Goal: Obtain resource: Download file/media

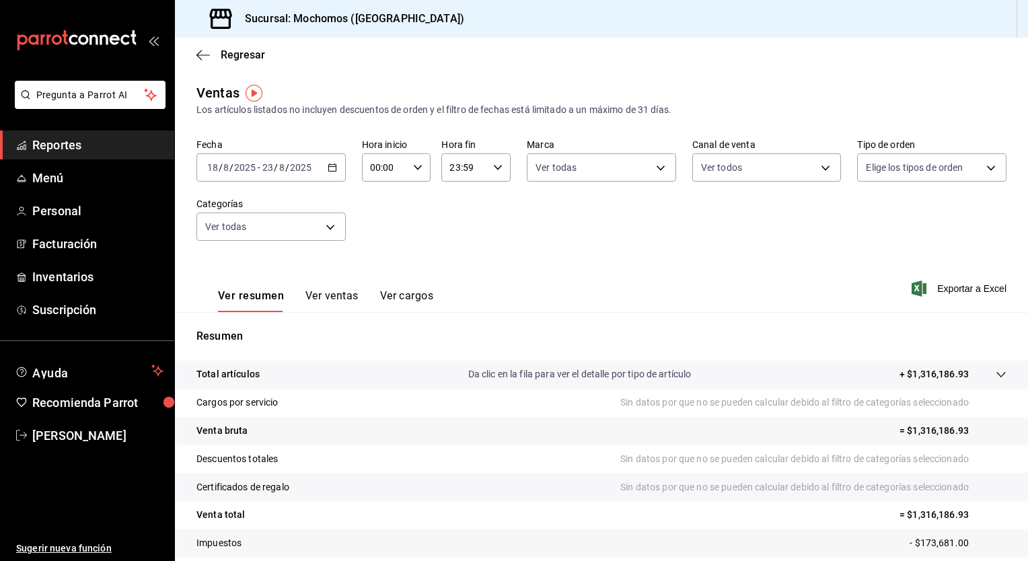
click at [335, 167] on div "[DATE] [DATE] - [DATE] [DATE]" at bounding box center [270, 167] width 149 height 28
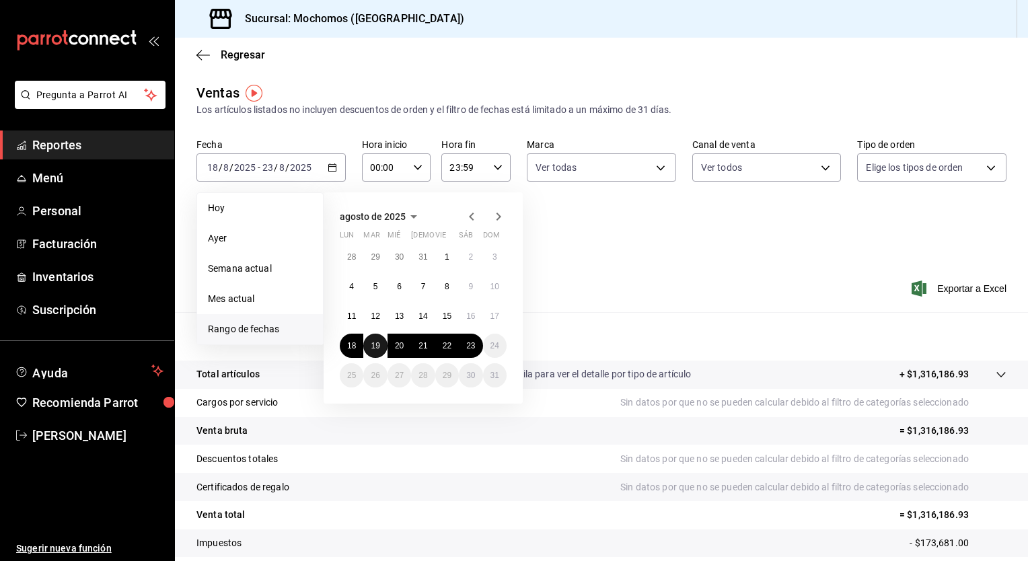
click at [381, 346] on button "19" at bounding box center [375, 346] width 24 height 24
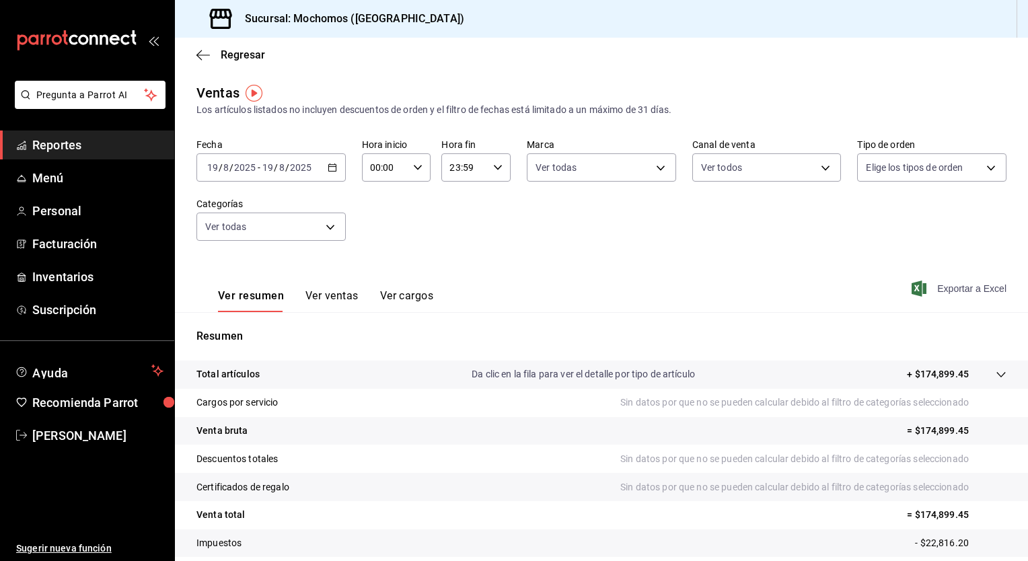
click at [958, 287] on span "Exportar a Excel" at bounding box center [960, 289] width 92 height 16
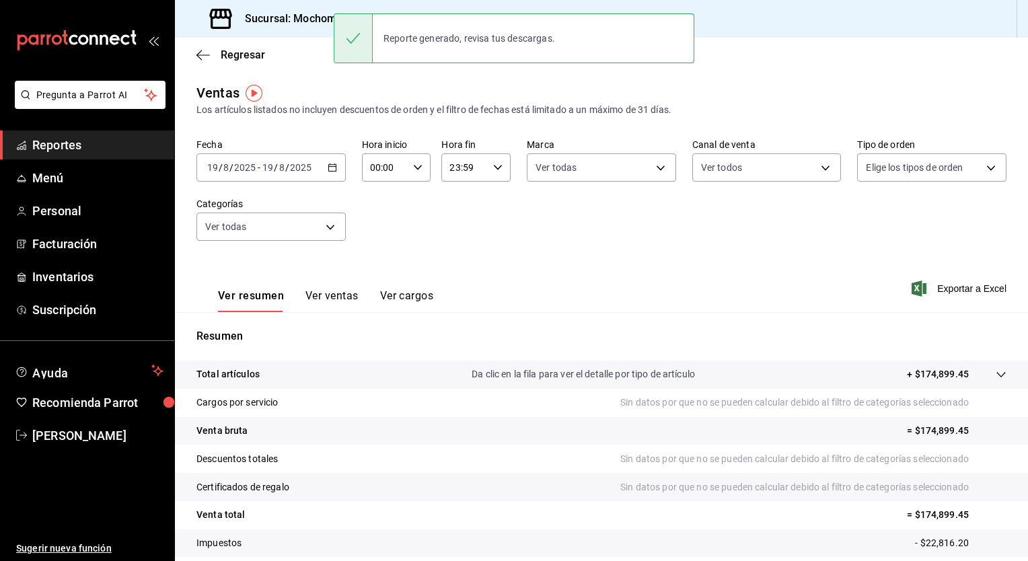
click at [332, 167] on icon "button" at bounding box center [332, 167] width 9 height 9
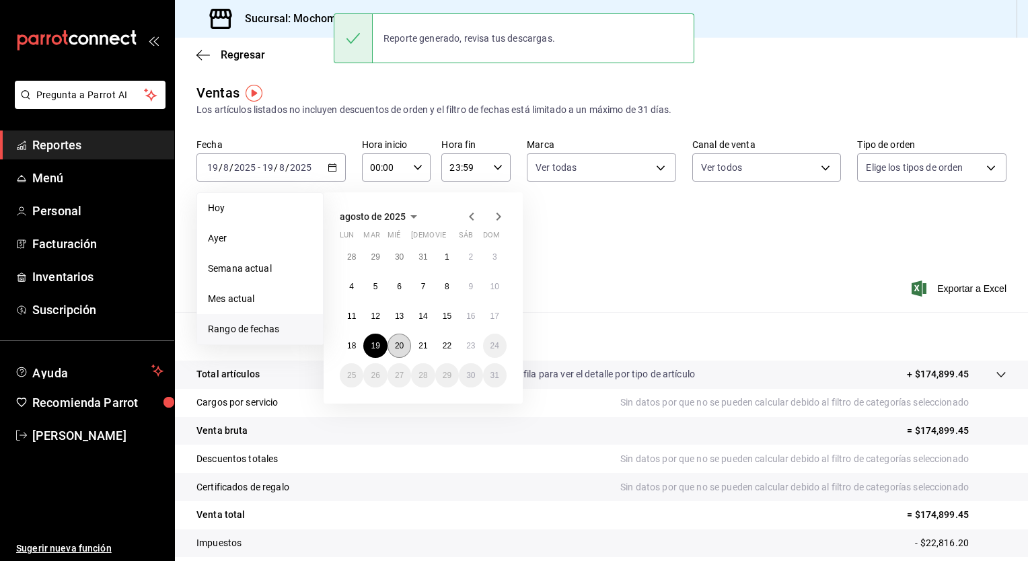
click at [396, 338] on button "20" at bounding box center [399, 346] width 24 height 24
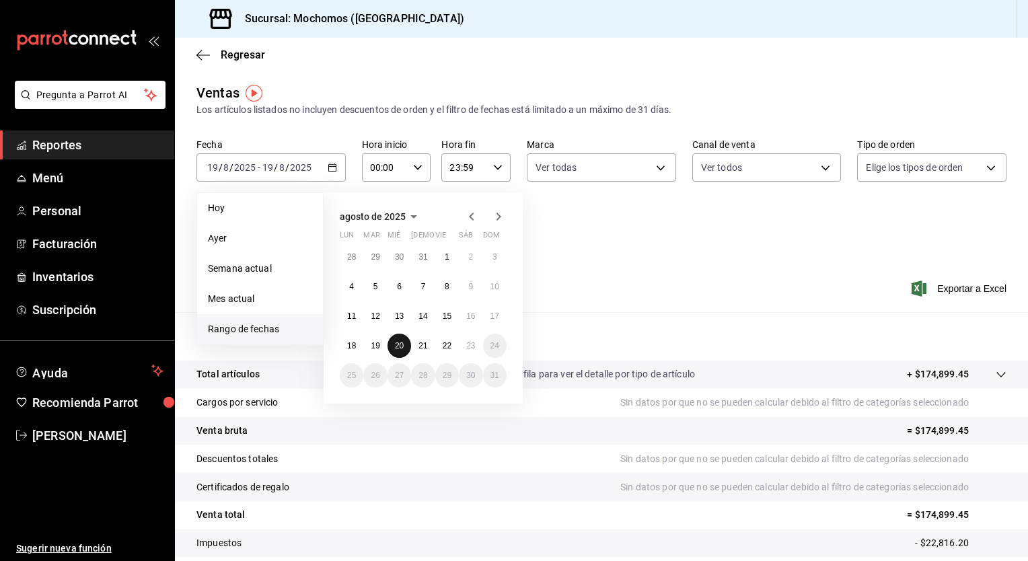
click at [396, 338] on button "20" at bounding box center [399, 346] width 24 height 24
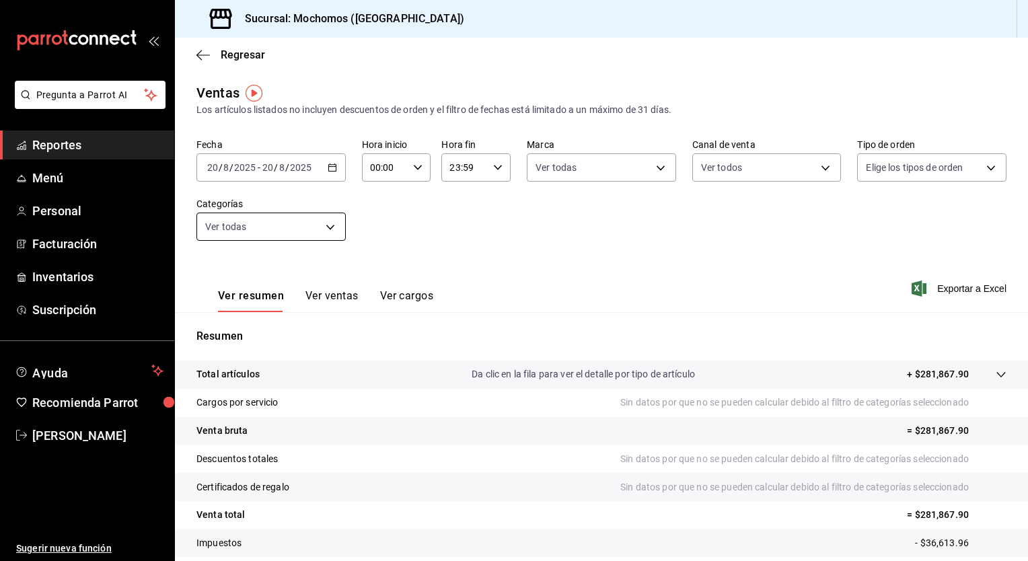
click at [320, 231] on body "Pregunta a Parrot AI Reportes Menú Personal Facturación Inventarios Suscripción…" at bounding box center [514, 280] width 1028 height 561
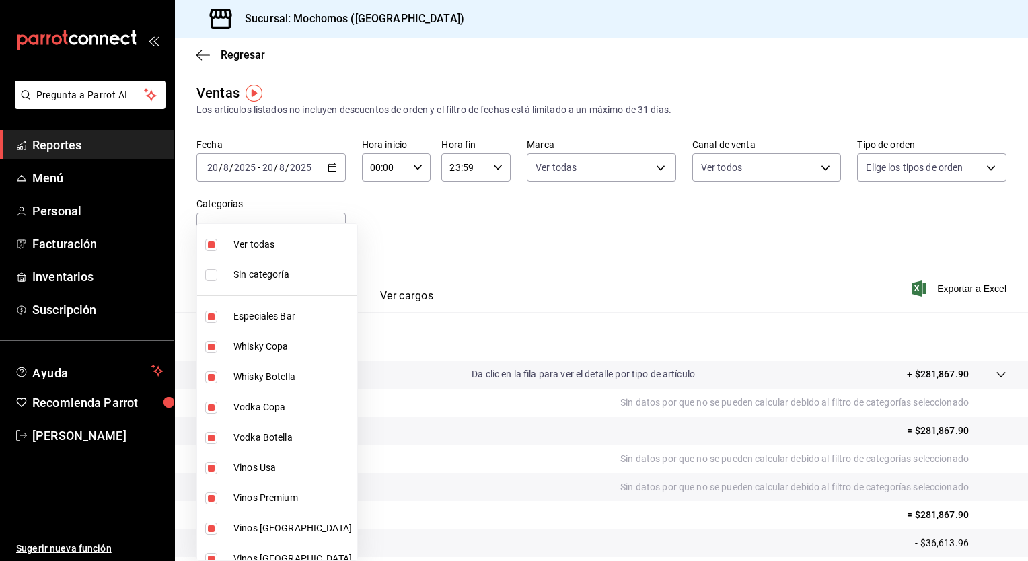
click at [447, 235] on div at bounding box center [514, 280] width 1028 height 561
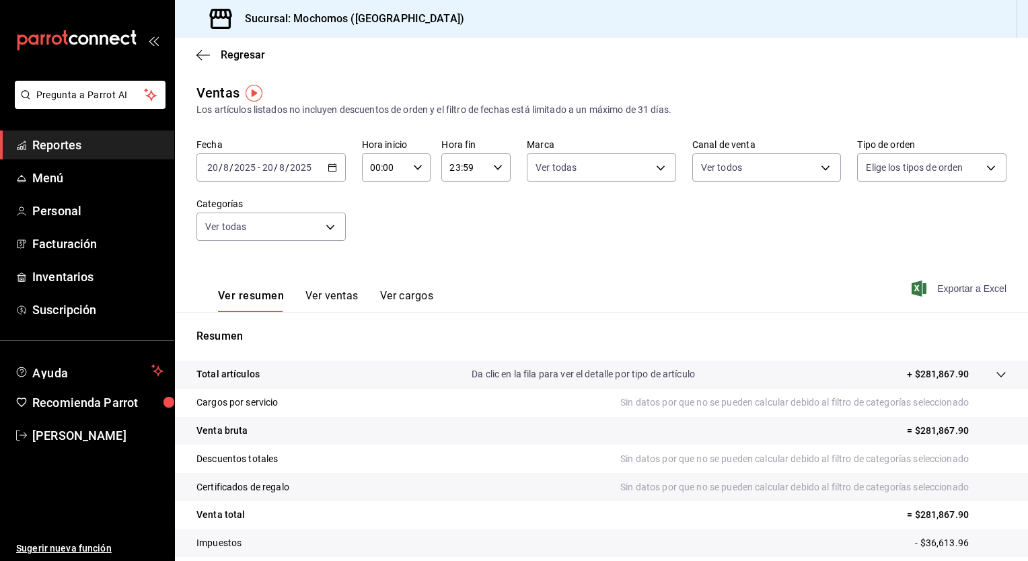
click at [970, 284] on span "Exportar a Excel" at bounding box center [960, 289] width 92 height 16
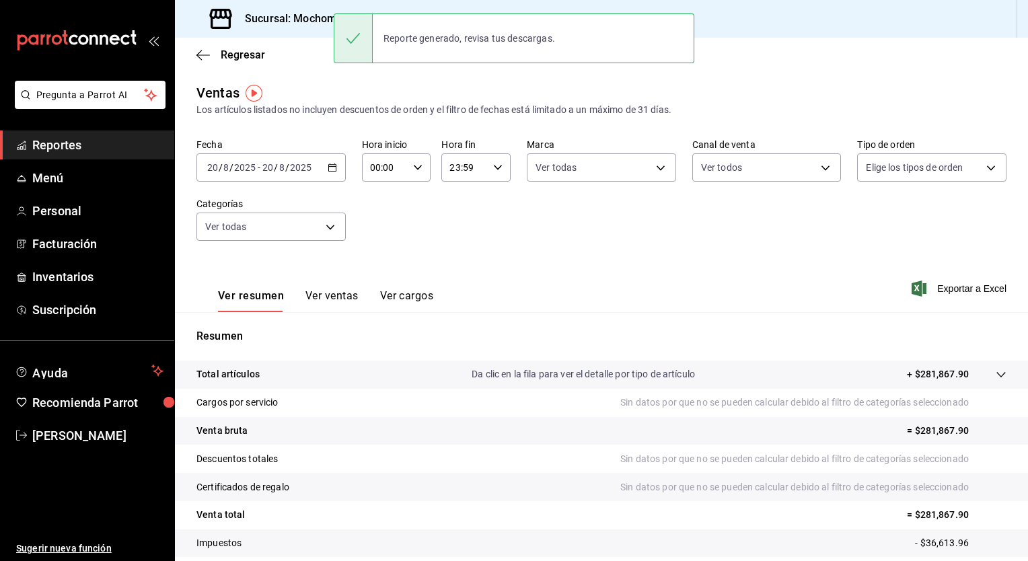
click at [332, 172] on icon "button" at bounding box center [332, 167] width 9 height 9
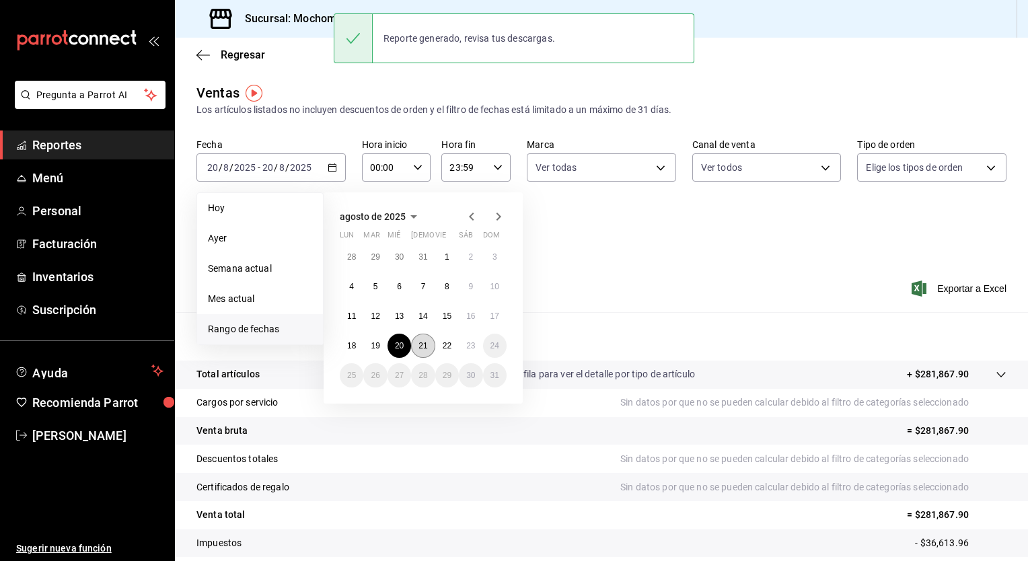
click at [420, 338] on button "21" at bounding box center [423, 346] width 24 height 24
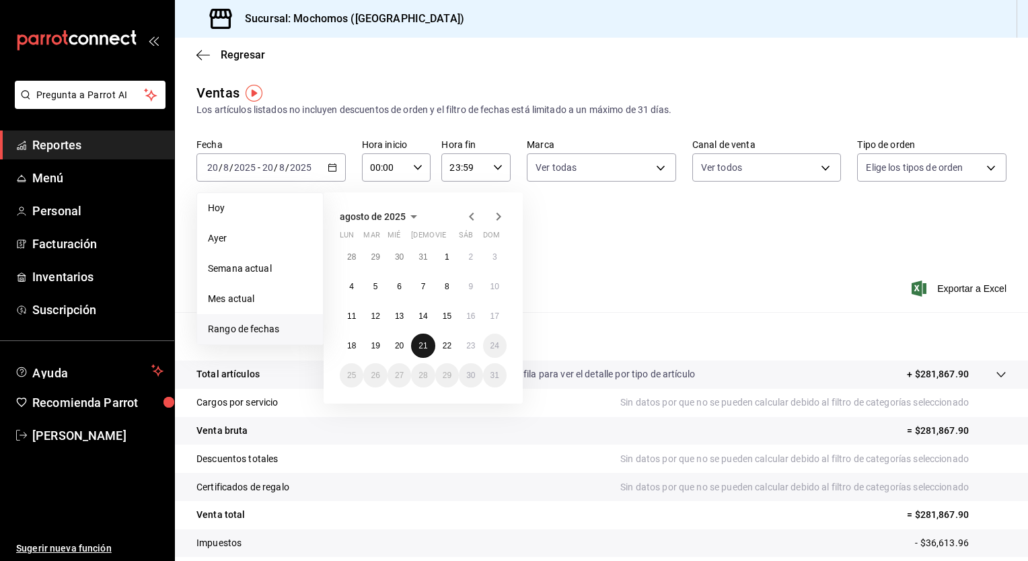
click at [420, 338] on button "21" at bounding box center [423, 346] width 24 height 24
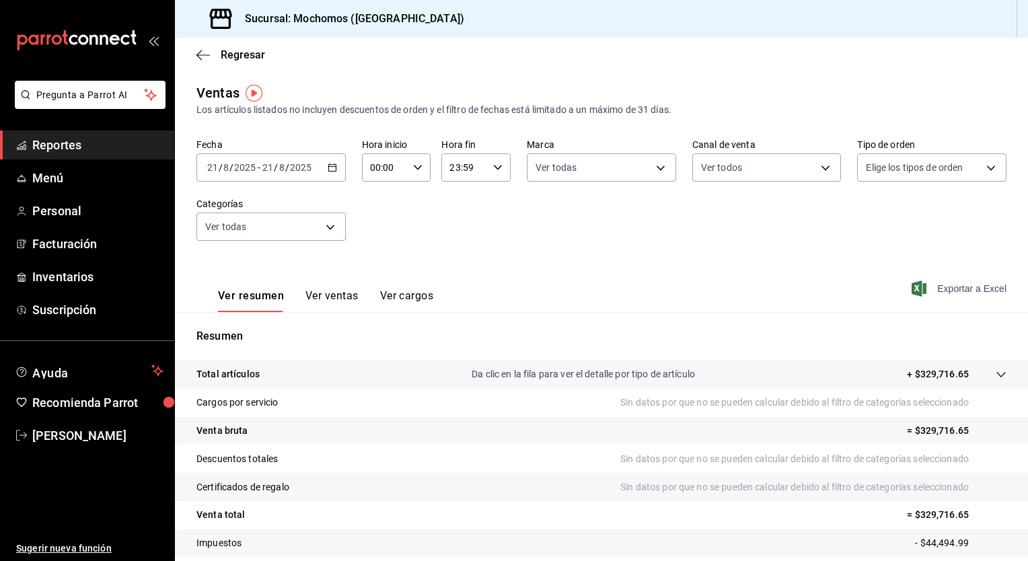
click at [936, 284] on span "Exportar a Excel" at bounding box center [960, 289] width 92 height 16
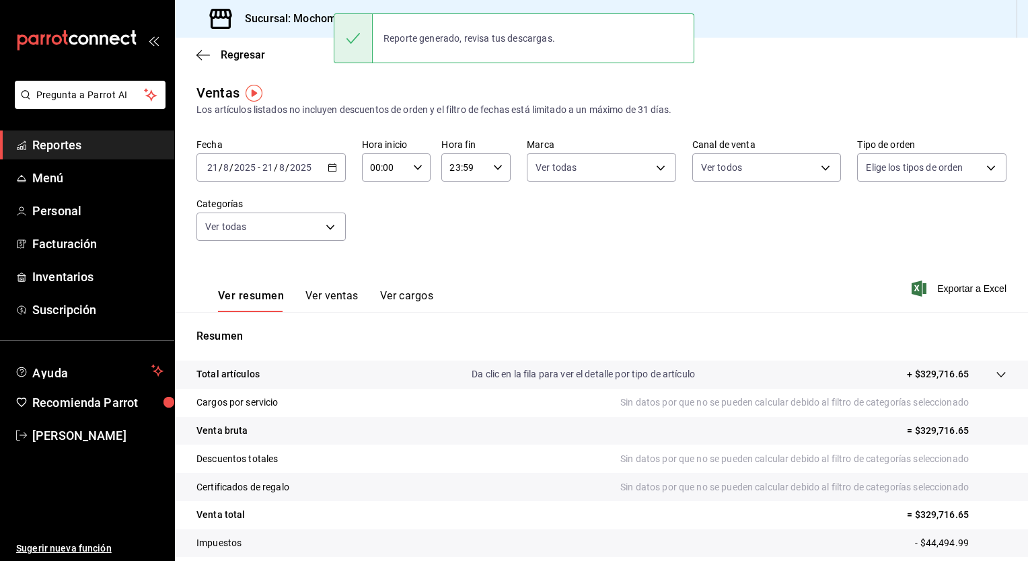
click at [330, 170] on icon "button" at bounding box center [332, 167] width 9 height 9
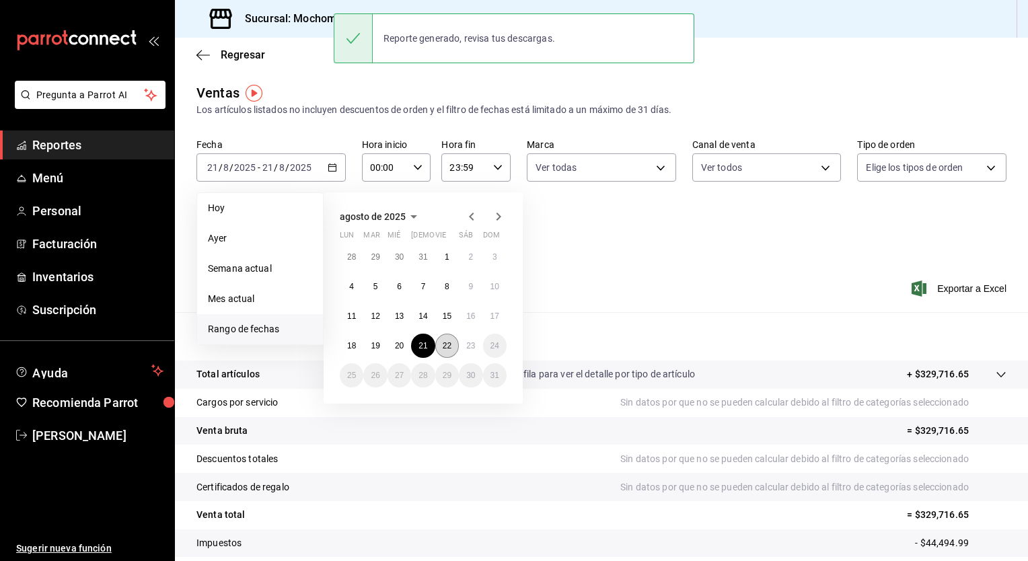
click at [444, 348] on abbr "22" at bounding box center [447, 345] width 9 height 9
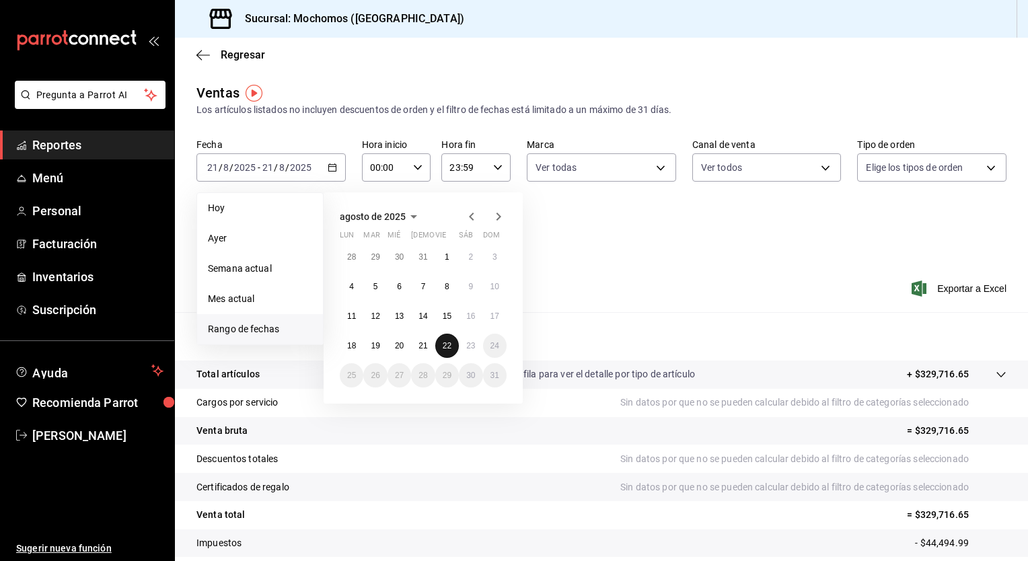
click at [444, 348] on abbr "22" at bounding box center [447, 345] width 9 height 9
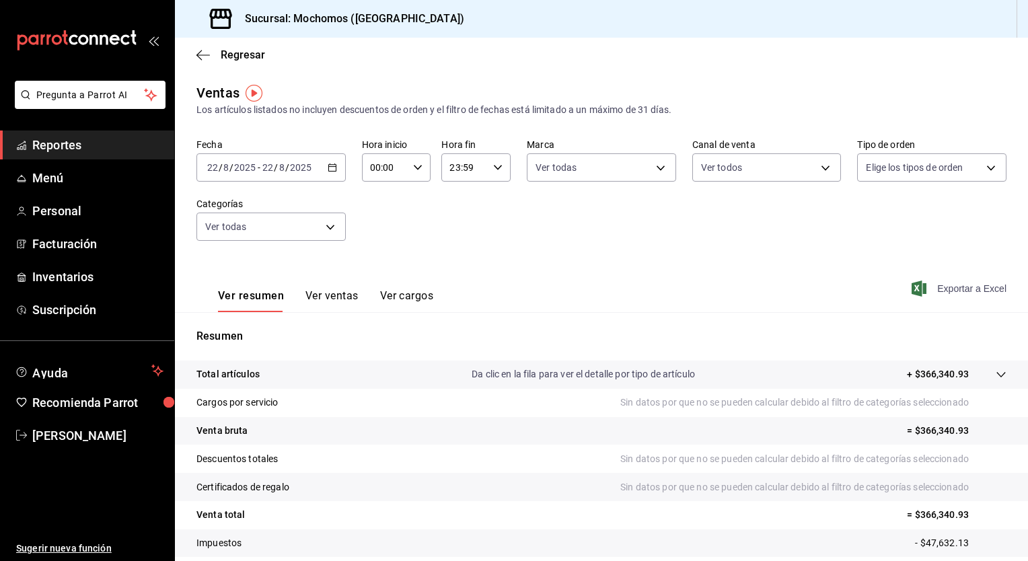
click at [938, 287] on span "Exportar a Excel" at bounding box center [960, 289] width 92 height 16
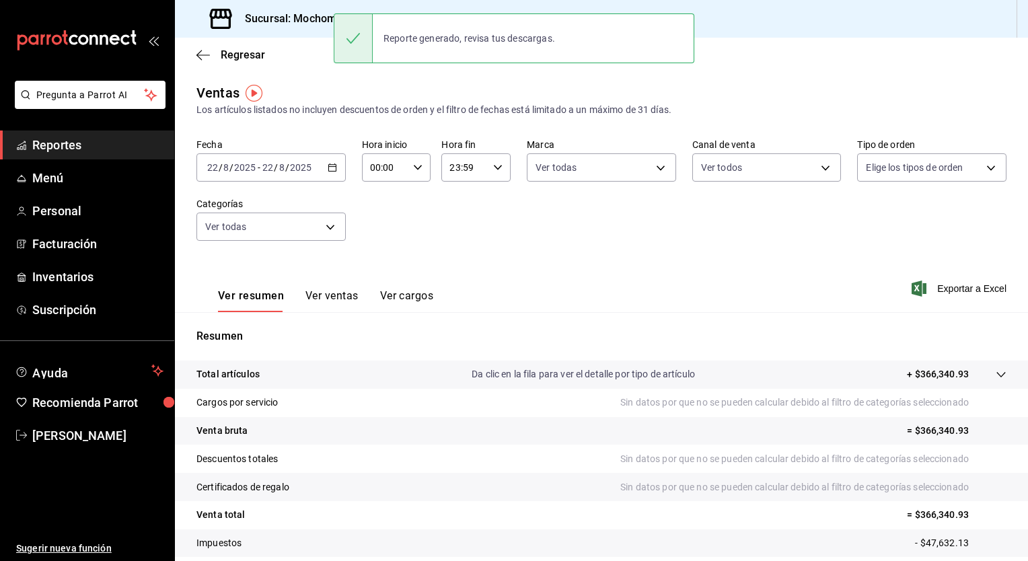
click at [622, 253] on div "Fecha [DATE] [DATE] - [DATE] [DATE] Hora inicio 00:00 Hora inicio Hora fin 23:5…" at bounding box center [601, 198] width 810 height 118
